Goal: Information Seeking & Learning: Learn about a topic

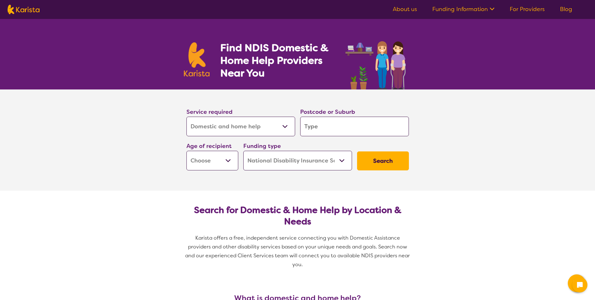
select select "Domestic and home help"
select select "NDIS"
select select "Domestic and home help"
select select "NDIS"
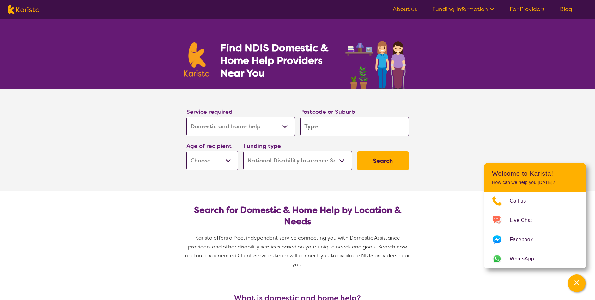
click at [247, 127] on select "Allied Health Assistant Assessment (ADHD or Autism) Behaviour support Counselli…" at bounding box center [240, 127] width 109 height 20
click at [205, 128] on select "Allied Health Assistant Assessment (ADHD or Autism) Behaviour support Counselli…" at bounding box center [240, 127] width 109 height 20
click at [206, 161] on select "Early Childhood - 0 to 9 Child - 10 to 11 Adolescent - 12 to 17 Adult - 18 to 6…" at bounding box center [212, 161] width 52 height 20
click at [475, 9] on link "Funding Information" at bounding box center [463, 9] width 62 height 8
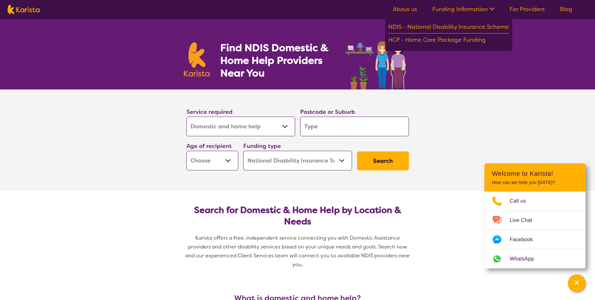
click at [518, 10] on link "For Providers" at bounding box center [526, 9] width 35 height 8
click at [306, 164] on select "Home Care Package (HCP) National Disability Insurance Scheme (NDIS) I don't know" at bounding box center [297, 161] width 109 height 20
select select "HCP"
click at [243, 151] on select "Home Care Package (HCP) National Disability Insurance Scheme (NDIS) I don't know" at bounding box center [297, 161] width 109 height 20
select select "HCP"
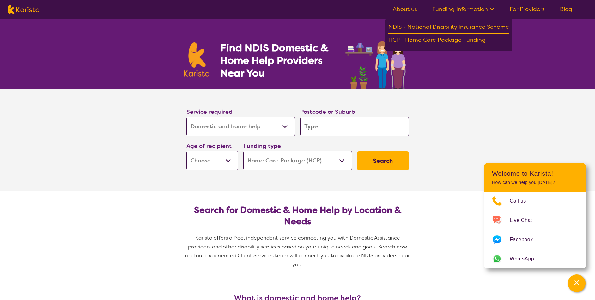
click at [336, 124] on input "search" at bounding box center [354, 127] width 109 height 20
type input "2"
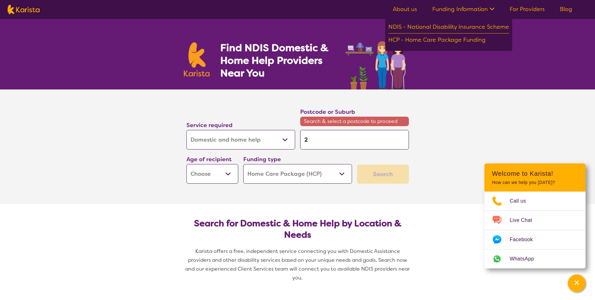
type input "20"
type input "207"
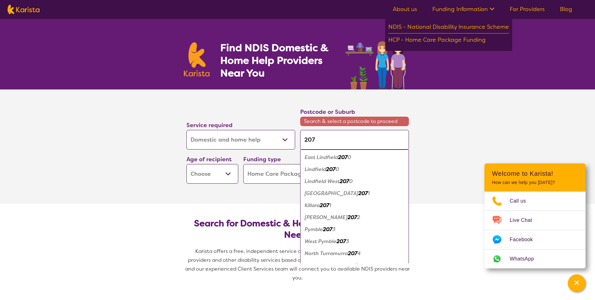
type input "2071"
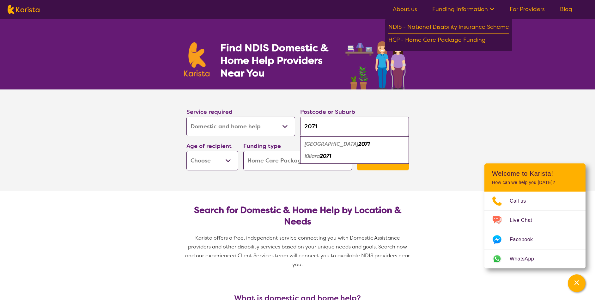
type input "2071"
click at [330, 146] on em "East Killara" at bounding box center [331, 144] width 54 height 7
click at [379, 166] on button "Search" at bounding box center [383, 160] width 52 height 19
click at [373, 157] on button "Search" at bounding box center [383, 160] width 52 height 19
click at [204, 158] on select "Early Childhood - 0 to 9 Child - 10 to 11 Adolescent - 12 to 17 Adult - 18 to 6…" at bounding box center [212, 161] width 52 height 20
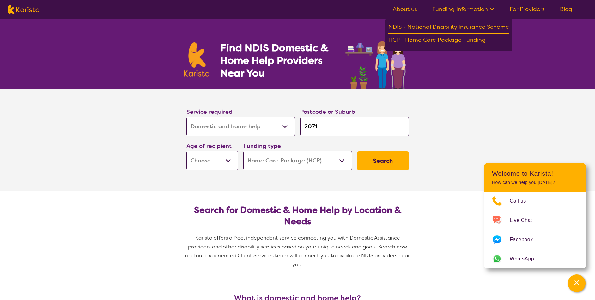
select select "AD"
click at [186, 151] on select "Early Childhood - 0 to 9 Child - 10 to 11 Adolescent - 12 to 17 Adult - 18 to 6…" at bounding box center [212, 161] width 52 height 20
select select "AD"
click at [382, 155] on button "Search" at bounding box center [383, 160] width 52 height 19
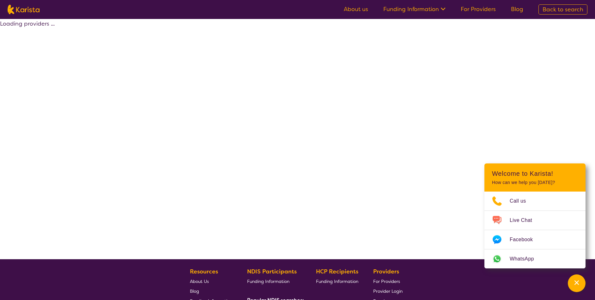
select select "Domestic and home help"
select select "AD"
select select "HCP"
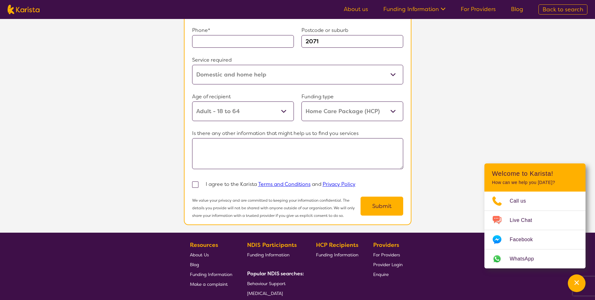
scroll to position [568, 0]
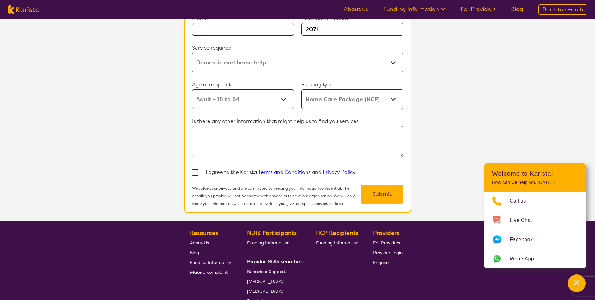
click at [202, 240] on span "About Us" at bounding box center [199, 243] width 19 height 6
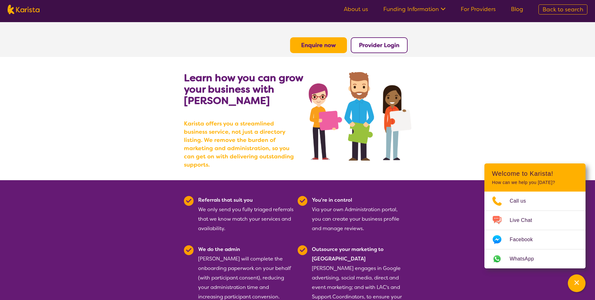
click at [569, 85] on section "Learn how you can grow your business with Karista Karista offers you a streamli…" at bounding box center [297, 118] width 595 height 123
